Goal: Task Accomplishment & Management: Complete application form

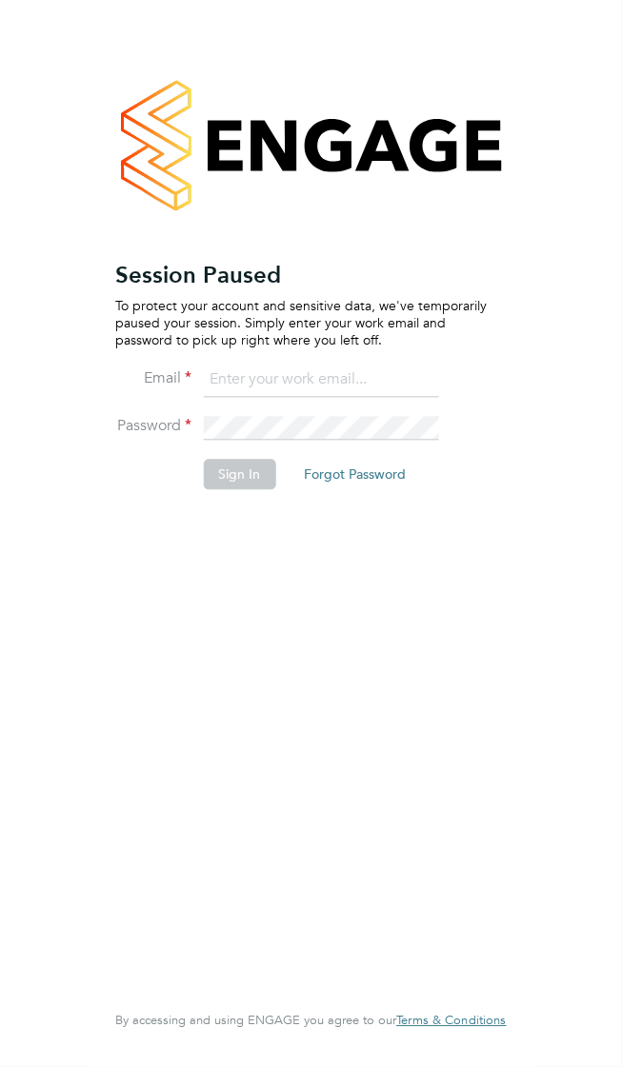
click at [423, 364] on input at bounding box center [320, 381] width 235 height 34
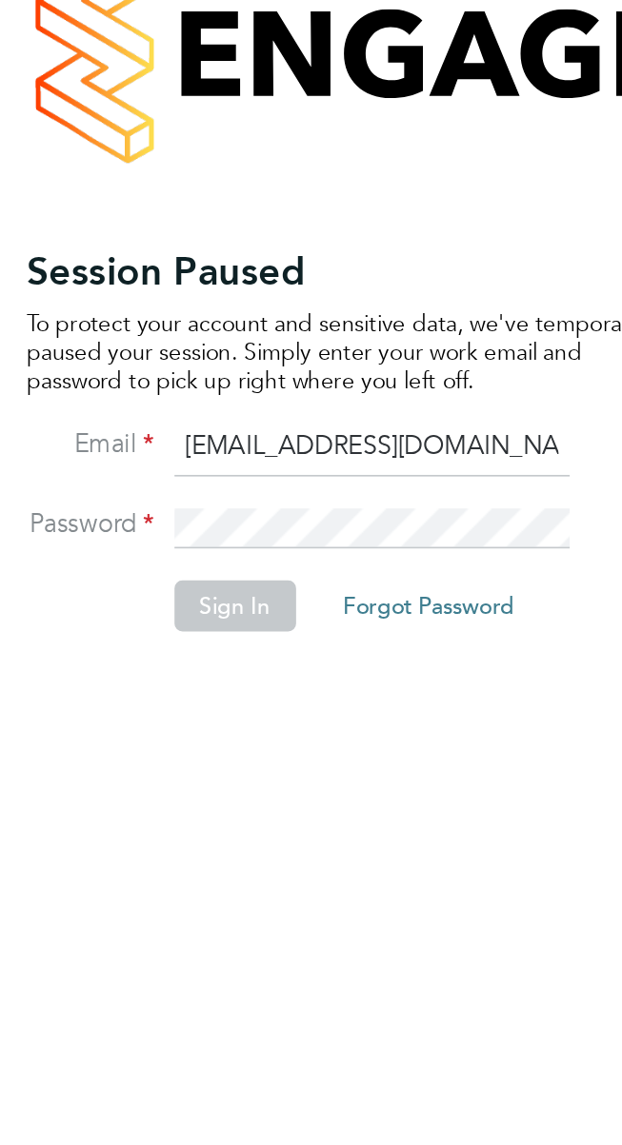
type input "[EMAIL_ADDRESS][DOMAIN_NAME]"
click at [230, 460] on button "Sign In" at bounding box center [239, 475] width 72 height 30
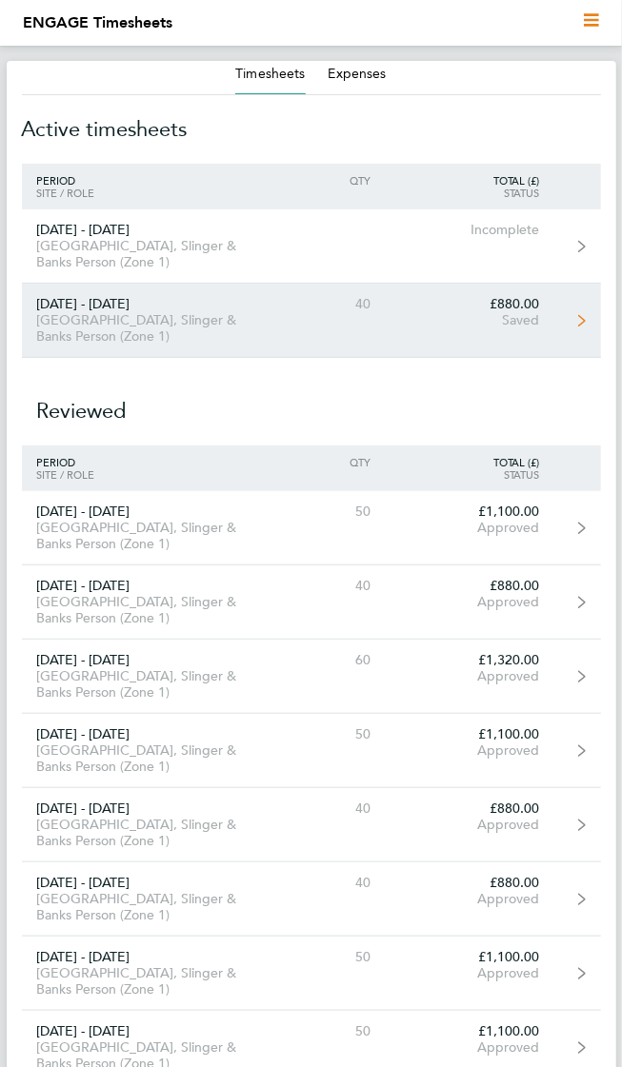
click at [518, 312] on div "Saved" at bounding box center [470, 320] width 168 height 16
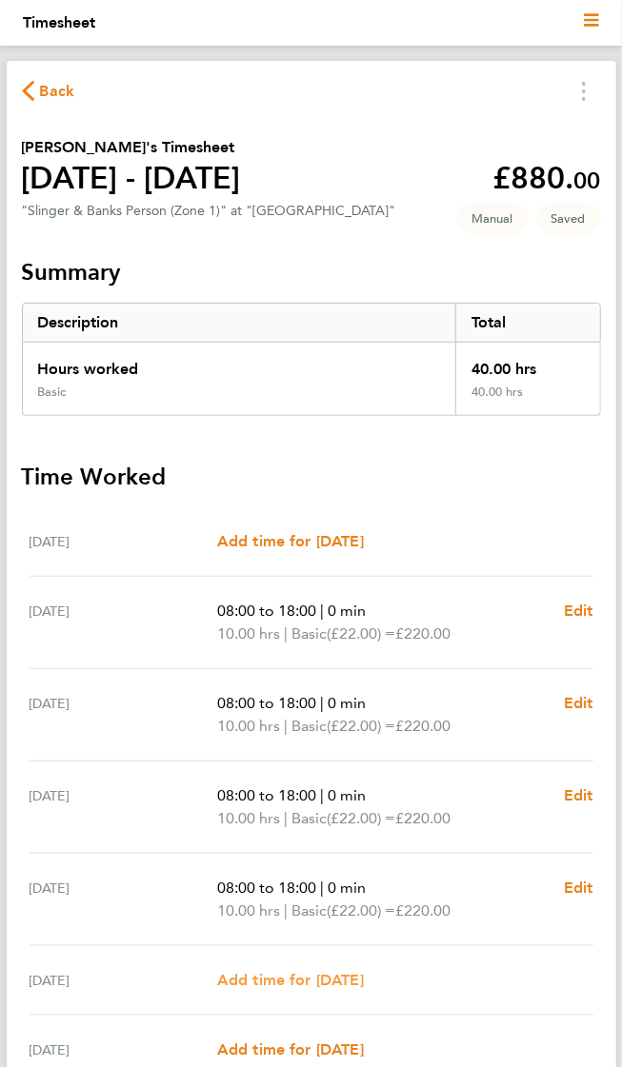
click at [276, 977] on span "Add time for Sat 30 Aug" at bounding box center [290, 980] width 147 height 18
select select "30"
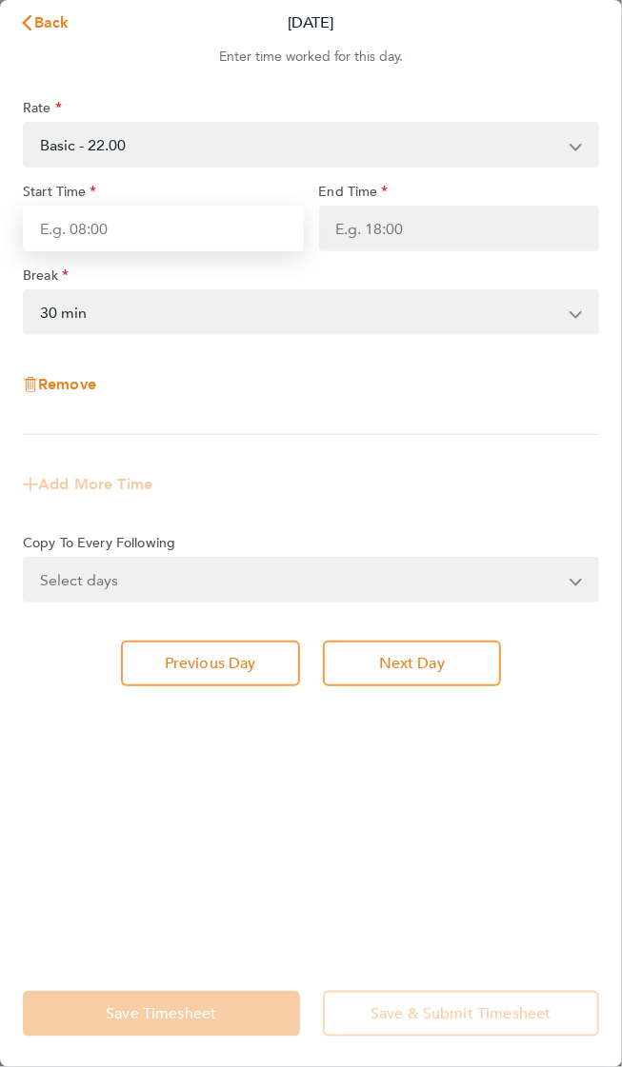
click at [108, 208] on input "Start Time" at bounding box center [163, 229] width 281 height 46
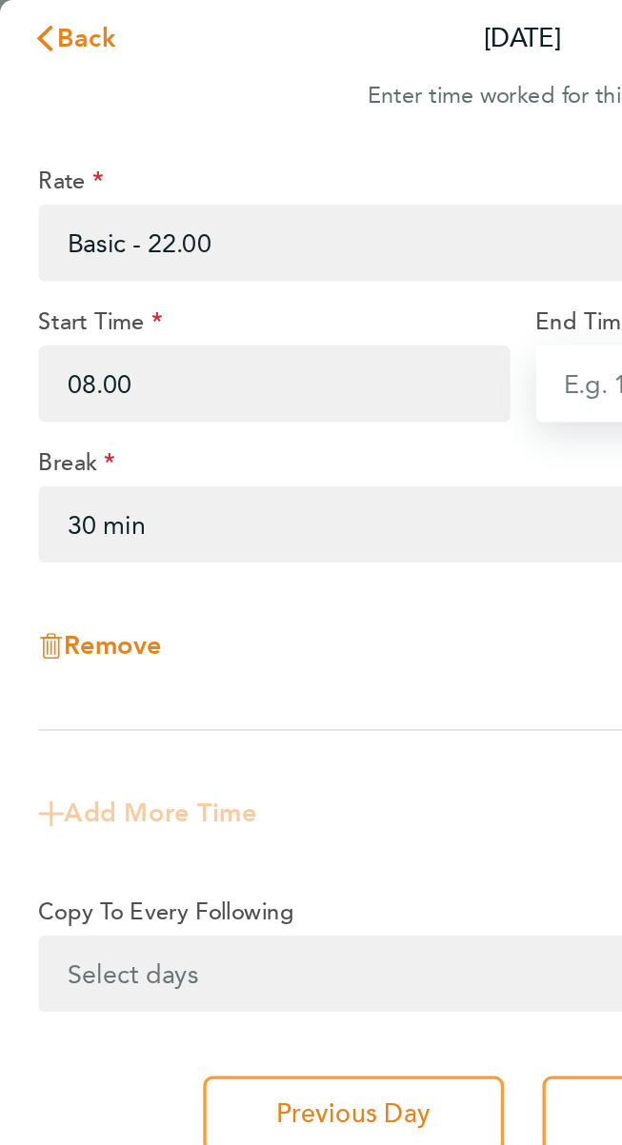
click at [347, 210] on input "End Time" at bounding box center [459, 229] width 281 height 46
type input "08:00"
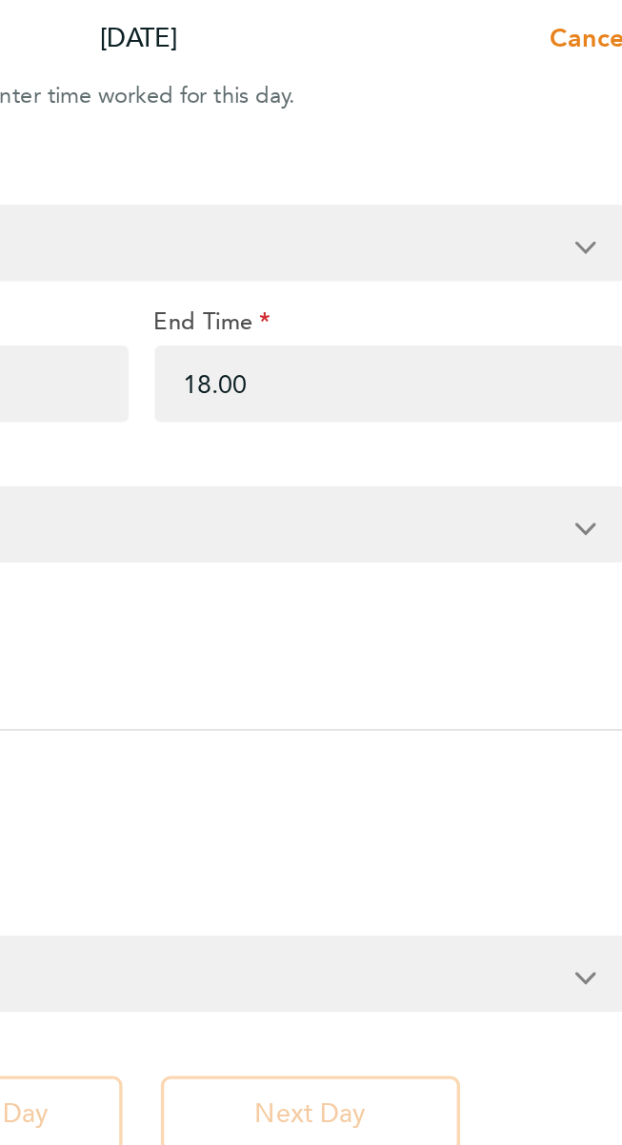
click at [532, 291] on select "0 min 15 min 30 min 45 min 60 min 75 min 90 min" at bounding box center [299, 312] width 549 height 42
type input "18:00"
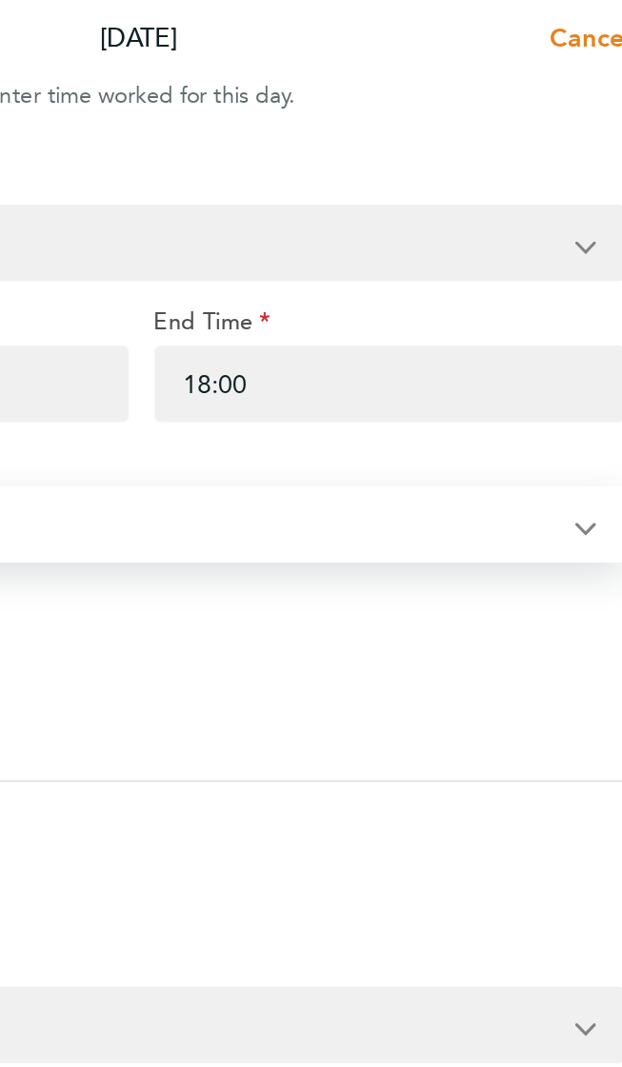
select select "0"
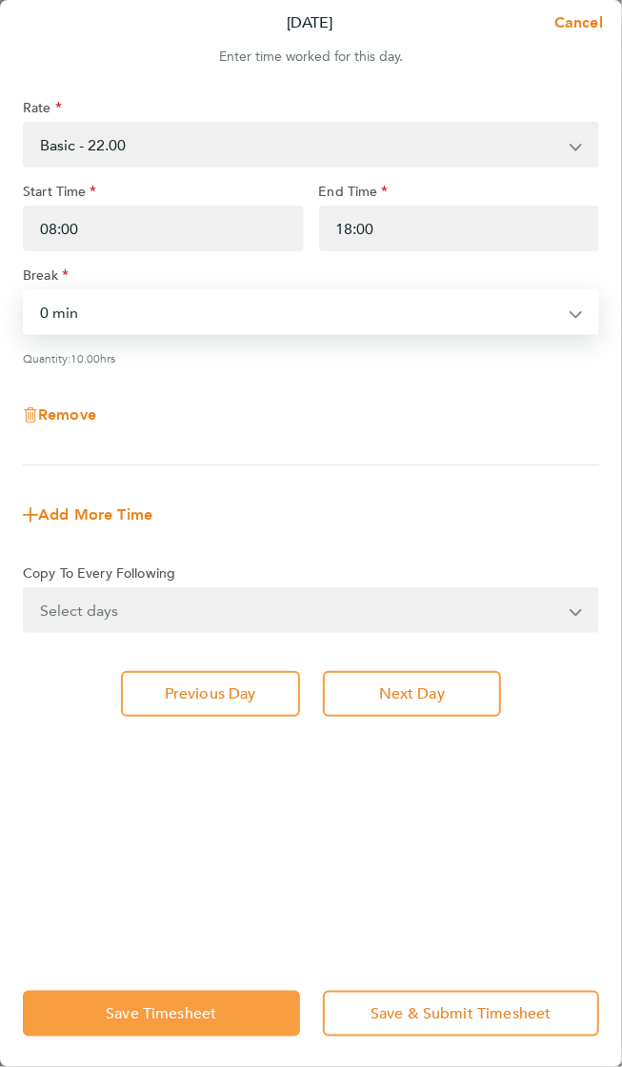
click at [191, 1037] on button "Save Timesheet" at bounding box center [161, 1014] width 277 height 46
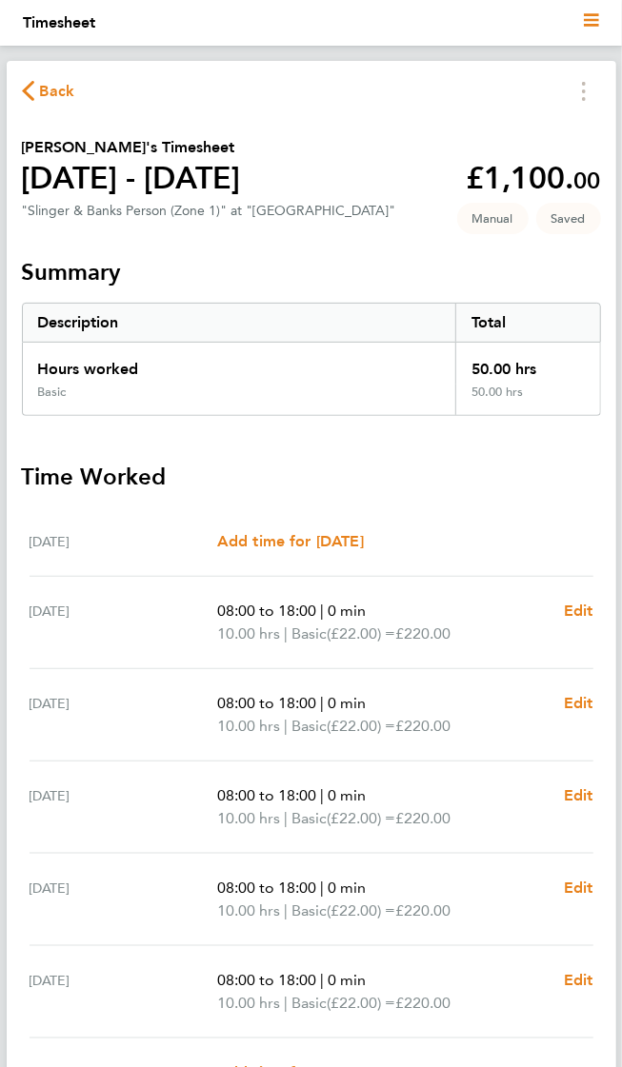
click at [52, 90] on span "Back" at bounding box center [57, 91] width 35 height 23
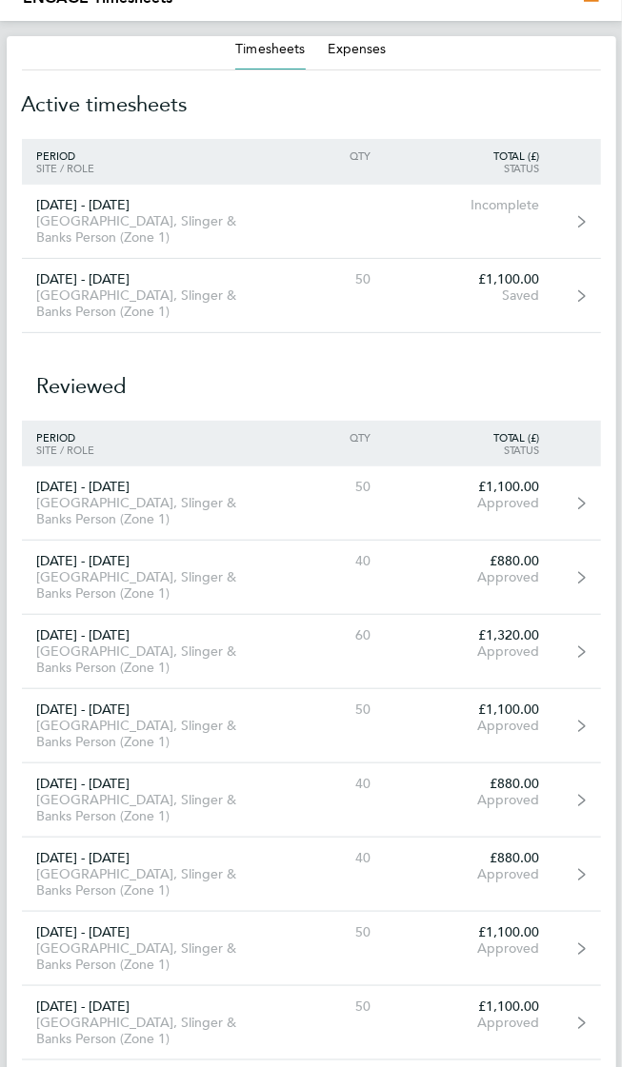
scroll to position [251, 0]
